Goal: Information Seeking & Learning: Learn about a topic

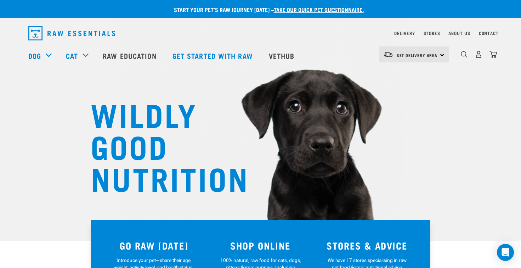
click at [399, 31] on div "Delivery" at bounding box center [404, 33] width 21 height 8
click at [398, 33] on link "Delivery" at bounding box center [404, 33] width 21 height 2
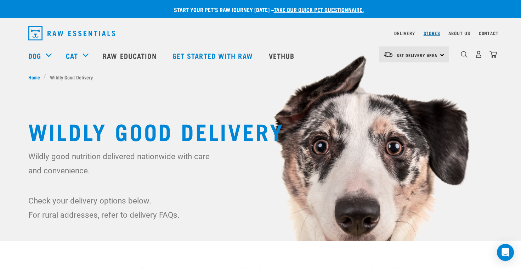
click at [433, 33] on link "Stores" at bounding box center [431, 33] width 17 height 2
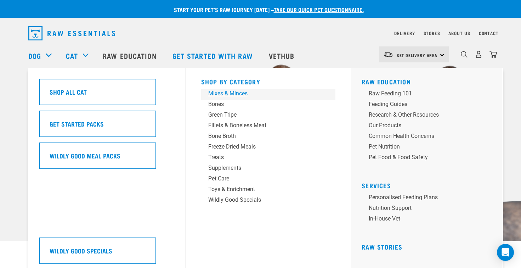
click at [227, 92] on div "Mixes & Minces" at bounding box center [263, 93] width 110 height 8
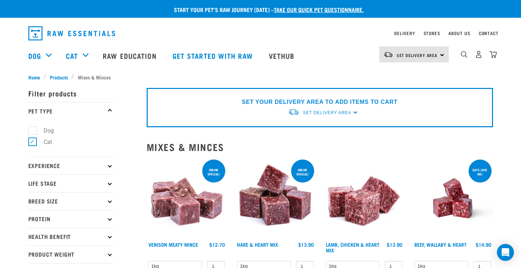
click at [188, 212] on img at bounding box center [187, 198] width 80 height 80
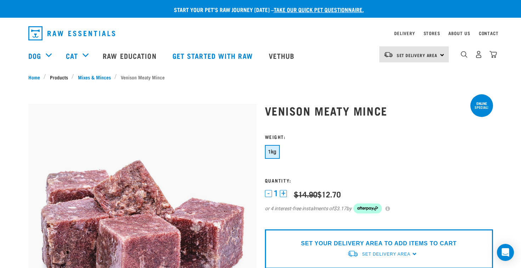
click at [57, 75] on link "Products" at bounding box center [58, 76] width 25 height 7
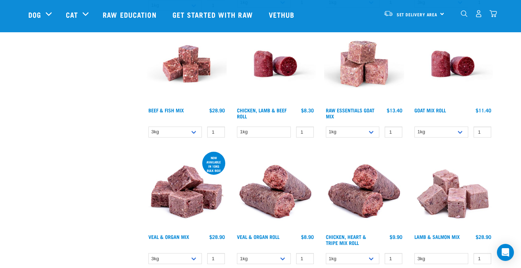
scroll to position [784, 0]
drag, startPoint x: 144, startPoint y: 85, endPoint x: 514, endPoint y: 236, distance: 399.4
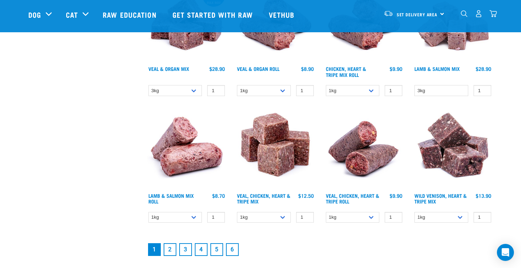
scroll to position [1029, 0]
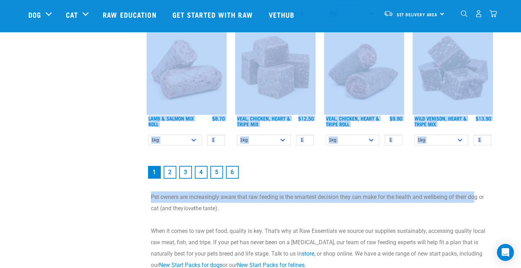
drag, startPoint x: 476, startPoint y: 194, endPoint x: 114, endPoint y: 78, distance: 380.4
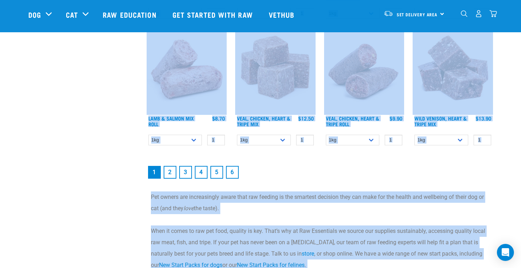
drag, startPoint x: 113, startPoint y: 78, endPoint x: 416, endPoint y: 264, distance: 356.0
click at [416, 264] on p "When it comes to raw pet food, quality is key. That’s why at Raw Essentials we …" at bounding box center [320, 247] width 338 height 45
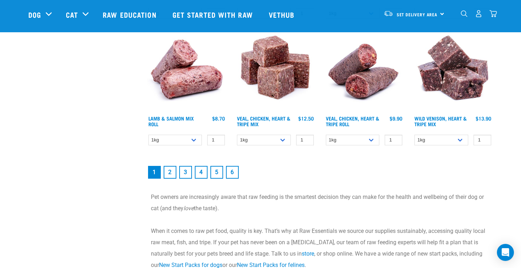
click at [416, 264] on p "When it comes to raw pet food, quality is key. That’s why at Raw Essentials we …" at bounding box center [320, 247] width 338 height 45
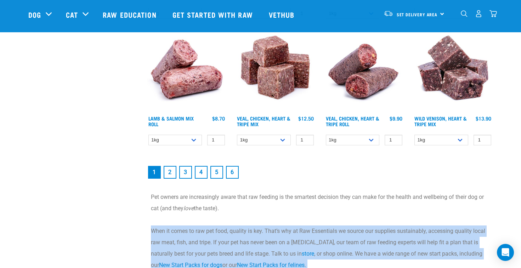
click at [416, 264] on p "When it comes to raw pet food, quality is key. That’s why at Raw Essentials we …" at bounding box center [320, 247] width 338 height 45
